Goal: Task Accomplishment & Management: Manage account settings

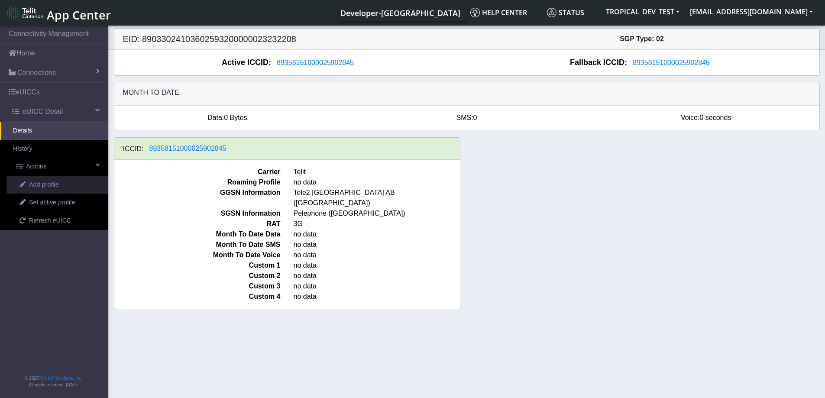
click at [47, 185] on span "Add profile" at bounding box center [44, 185] width 30 height 10
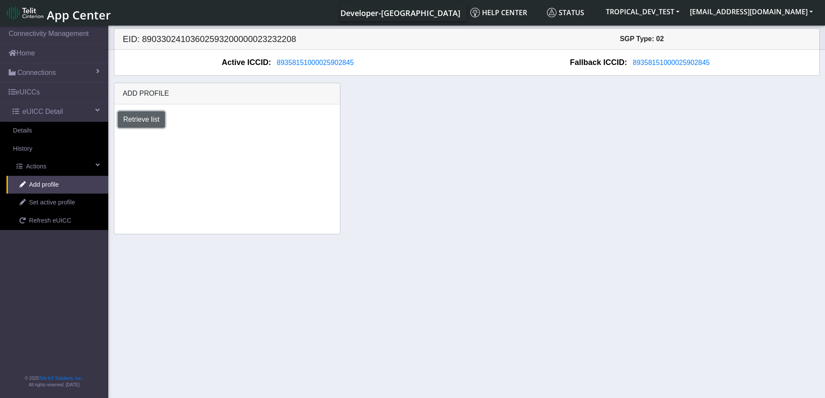
click at [132, 120] on button "Retrieve list" at bounding box center [142, 119] width 48 height 16
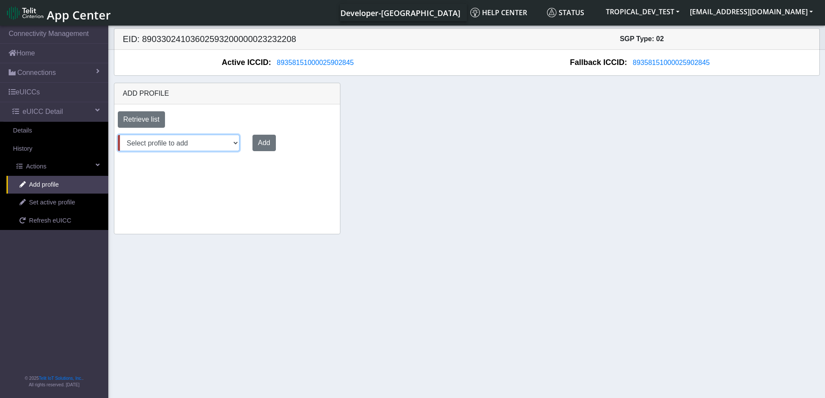
click at [187, 145] on select "Select profile to add AT&T Wireless FutureProfile NLT-[GEOGRAPHIC_DATA] AT&T JA…" at bounding box center [179, 143] width 122 height 16
click at [118, 135] on select "Select profile to add AT&T Wireless FutureProfile NLT-[GEOGRAPHIC_DATA] AT&T JA…" at bounding box center [179, 143] width 122 height 16
click at [209, 145] on select "Select profile to add AT&T Wireless FutureProfile NLT-[GEOGRAPHIC_DATA] AT&T JA…" at bounding box center [178, 143] width 120 height 16
select select "1.3.6.1.4.1.971"
click at [118, 135] on select "Select profile to add AT&T Wireless FutureProfile NLT-[GEOGRAPHIC_DATA] AT&T JA…" at bounding box center [178, 143] width 120 height 16
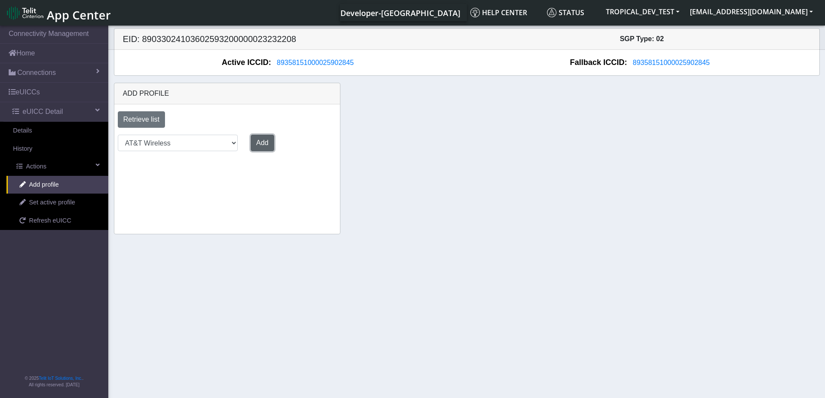
click at [259, 135] on button "Add" at bounding box center [262, 143] width 23 height 16
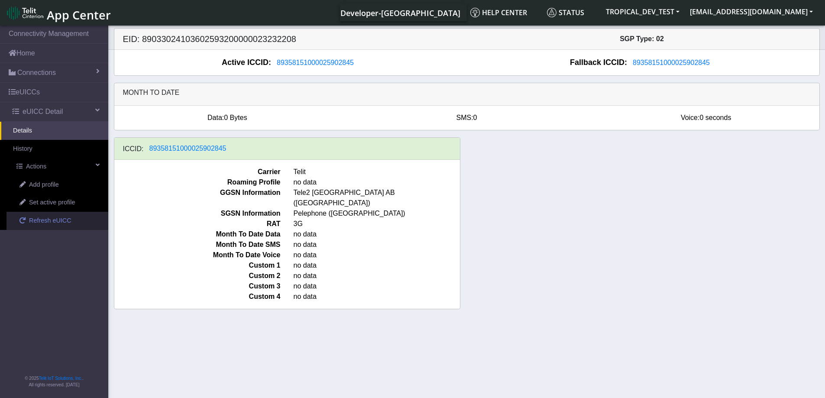
click at [45, 220] on span "Refresh eUICC" at bounding box center [50, 221] width 42 height 10
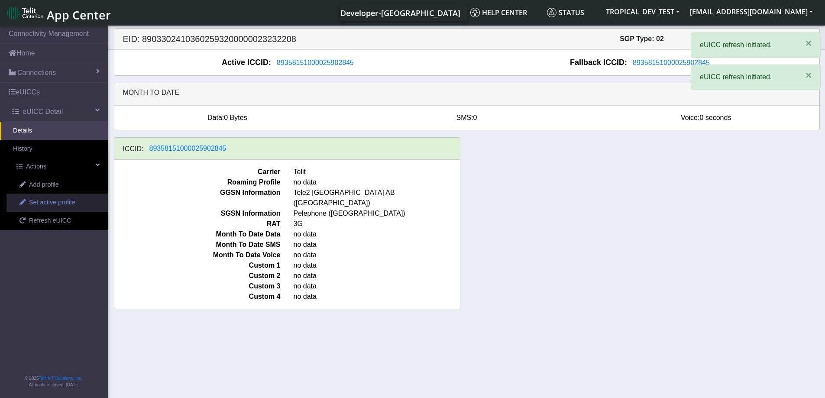
click at [54, 202] on span "Set active profile" at bounding box center [52, 203] width 46 height 10
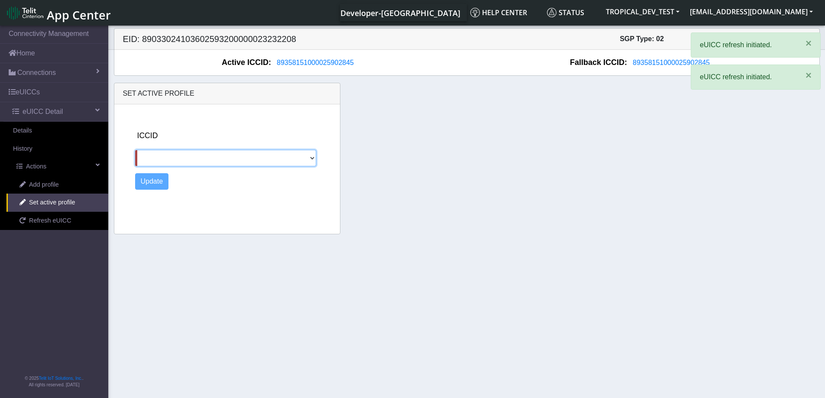
click at [240, 156] on select at bounding box center [225, 158] width 181 height 16
click at [243, 157] on select at bounding box center [225, 158] width 181 height 16
click at [308, 159] on select at bounding box center [225, 158] width 181 height 16
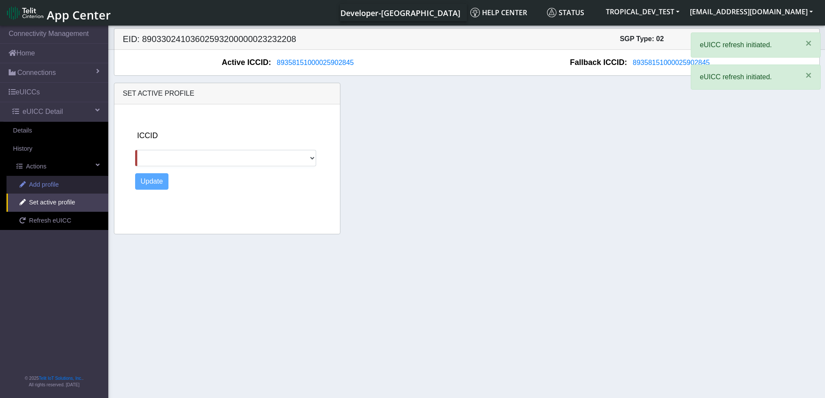
click at [47, 185] on span "Add profile" at bounding box center [44, 185] width 30 height 10
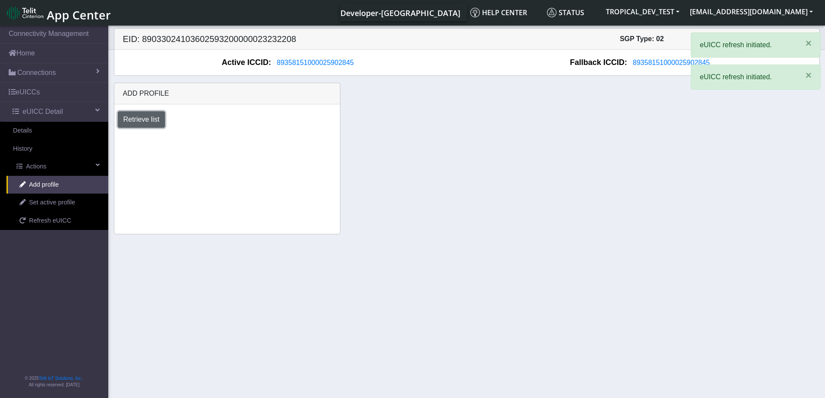
click at [143, 120] on button "Retrieve list" at bounding box center [142, 119] width 48 height 16
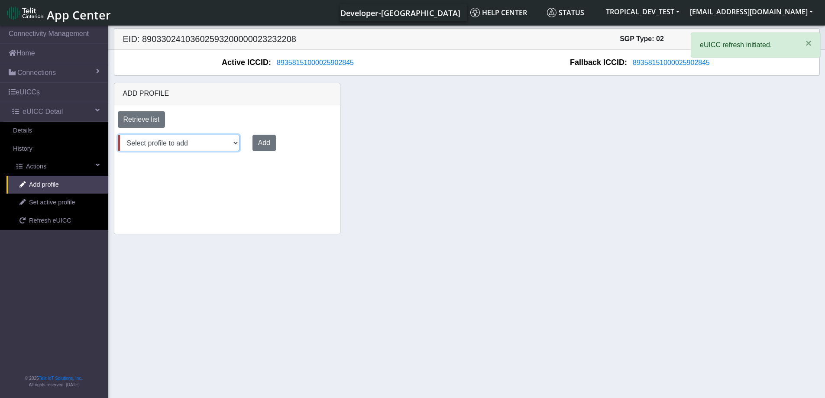
click at [172, 149] on select "Select profile to add AT&T Wireless FutureProfile NLT-[GEOGRAPHIC_DATA] AT&T JA…" at bounding box center [179, 143] width 122 height 16
select select "1.3.6.1.4.1.971"
click at [118, 135] on select "Select profile to add AT&T Wireless FutureProfile NLT-[GEOGRAPHIC_DATA] AT&T JA…" at bounding box center [179, 143] width 122 height 16
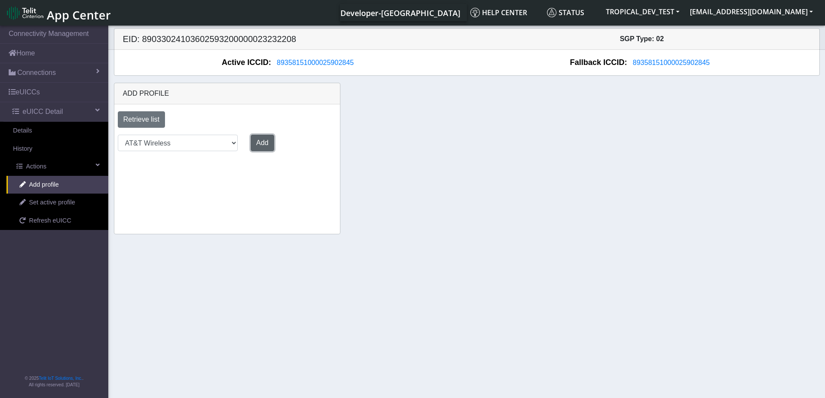
click at [256, 142] on button "Add" at bounding box center [262, 143] width 23 height 16
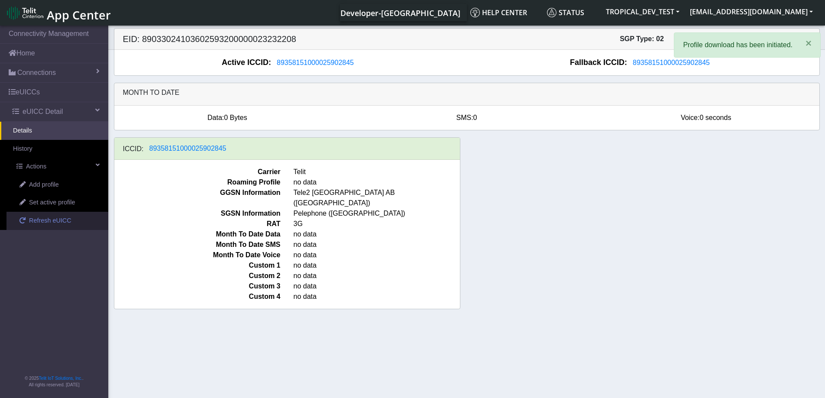
click at [46, 223] on span "Refresh eUICC" at bounding box center [50, 221] width 42 height 10
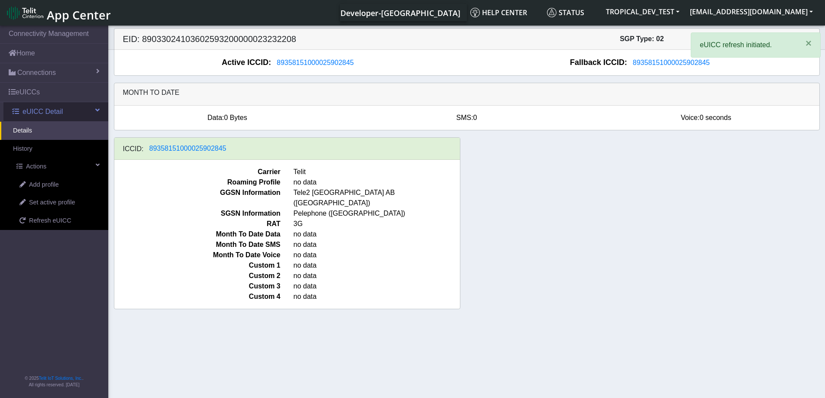
click at [46, 111] on span "eUICC Detail" at bounding box center [43, 112] width 40 height 10
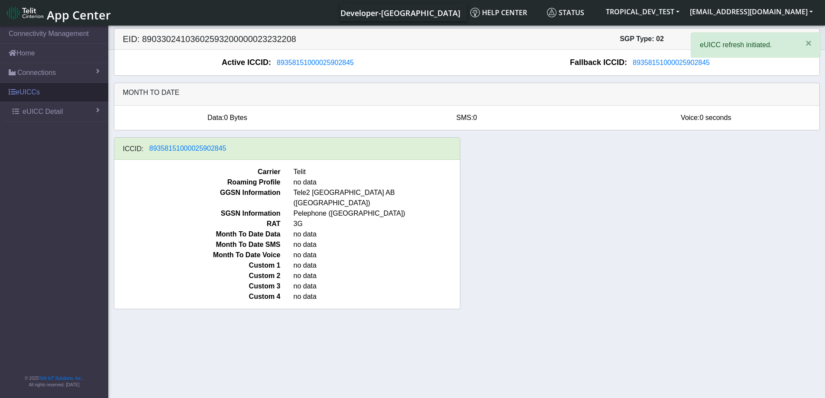
click at [43, 94] on link "eUICCs" at bounding box center [54, 92] width 108 height 19
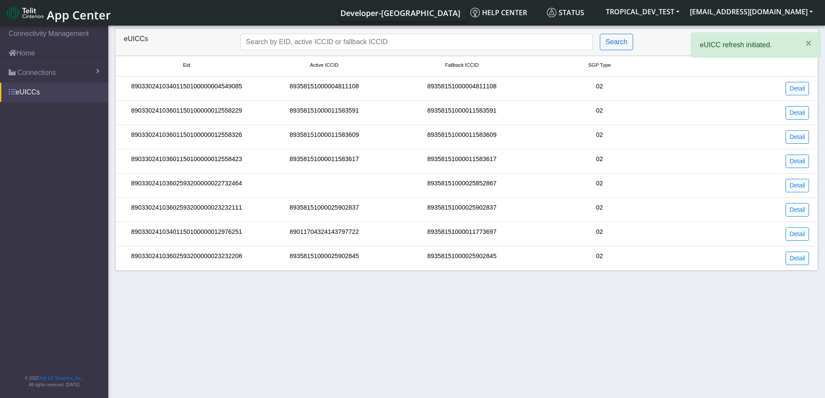
click at [43, 94] on link "eUICCs" at bounding box center [54, 92] width 108 height 19
click at [27, 90] on link "eUICCs" at bounding box center [54, 92] width 108 height 19
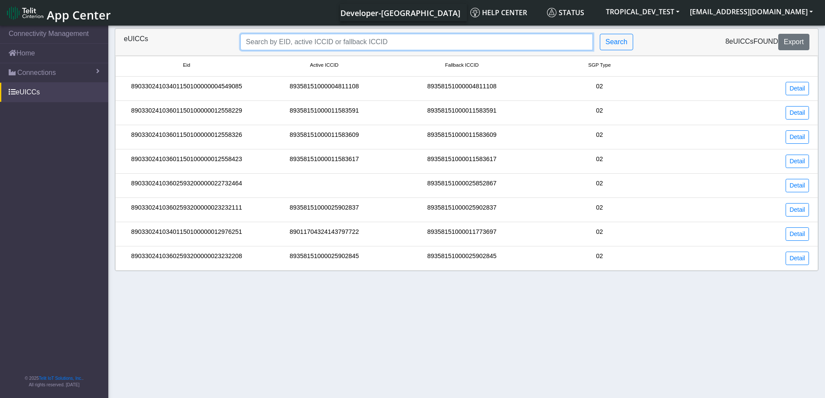
click at [385, 42] on input "Search..." at bounding box center [416, 42] width 353 height 16
paste input "89011704324032833240"
type input "89011704324032833240"
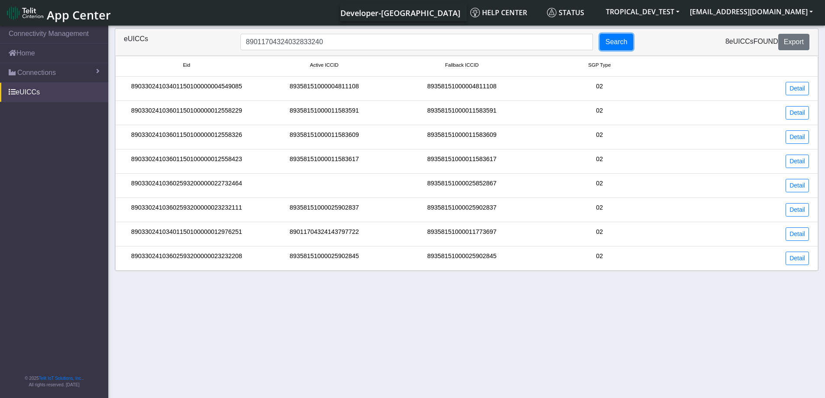
click at [630, 41] on button "Search" at bounding box center [616, 42] width 33 height 16
